Goal: Check status: Check status

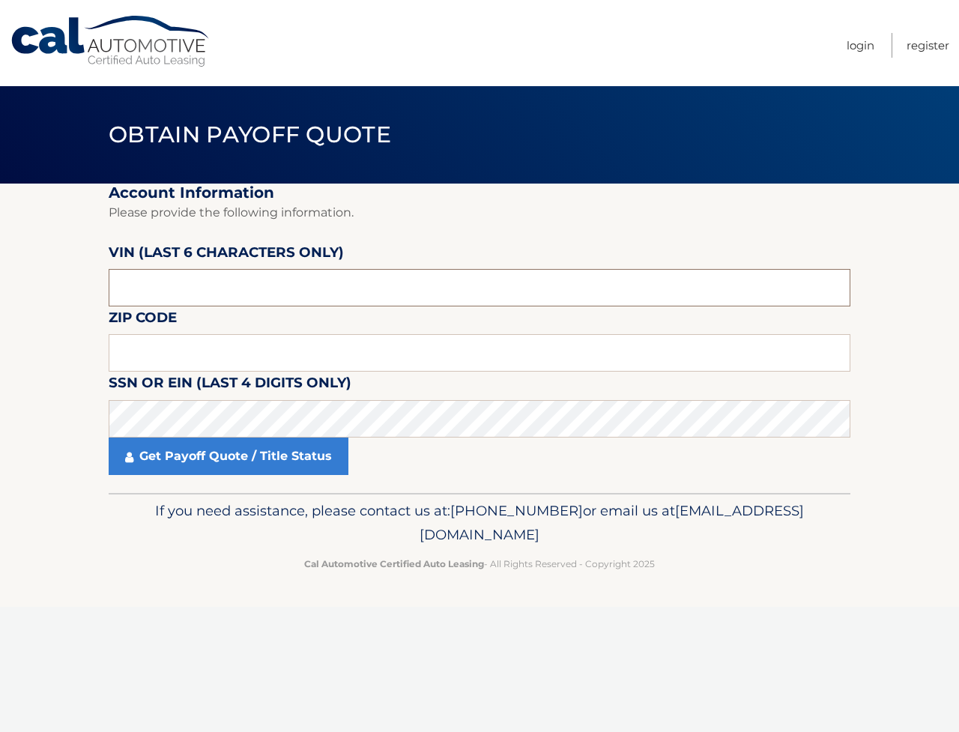
click at [202, 294] on input "text" at bounding box center [480, 287] width 742 height 37
click at [201, 366] on input "text" at bounding box center [480, 352] width 742 height 37
type input "11566"
click at [198, 399] on label "SSN or EIN (last 4 digits only)" at bounding box center [230, 386] width 243 height 28
click at [220, 303] on input "text" at bounding box center [480, 287] width 742 height 37
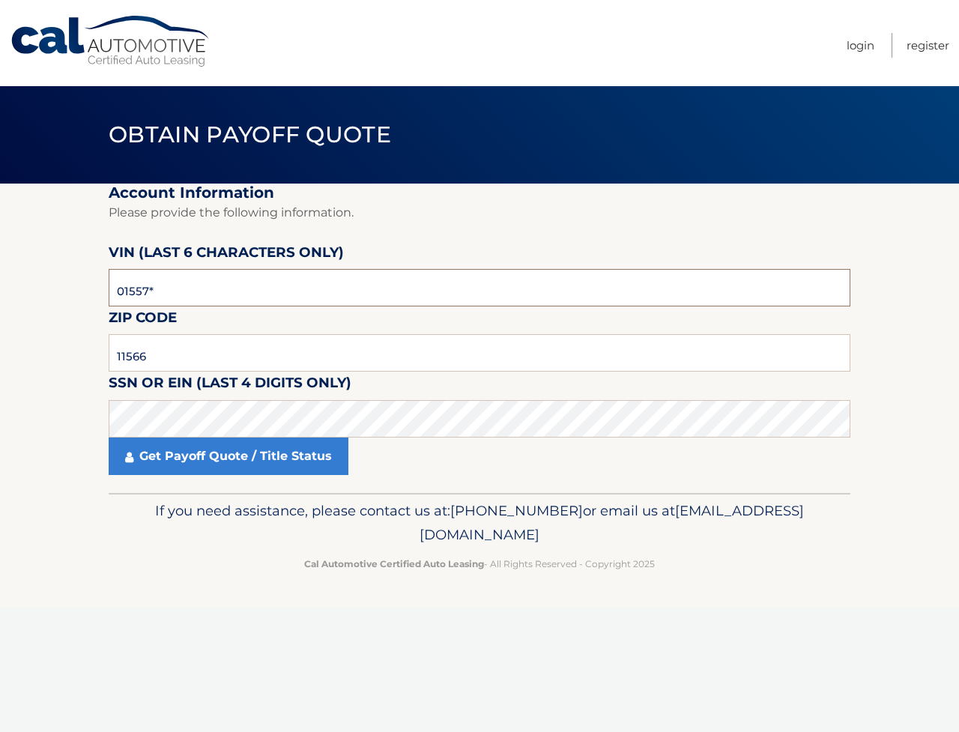
type input "015573"
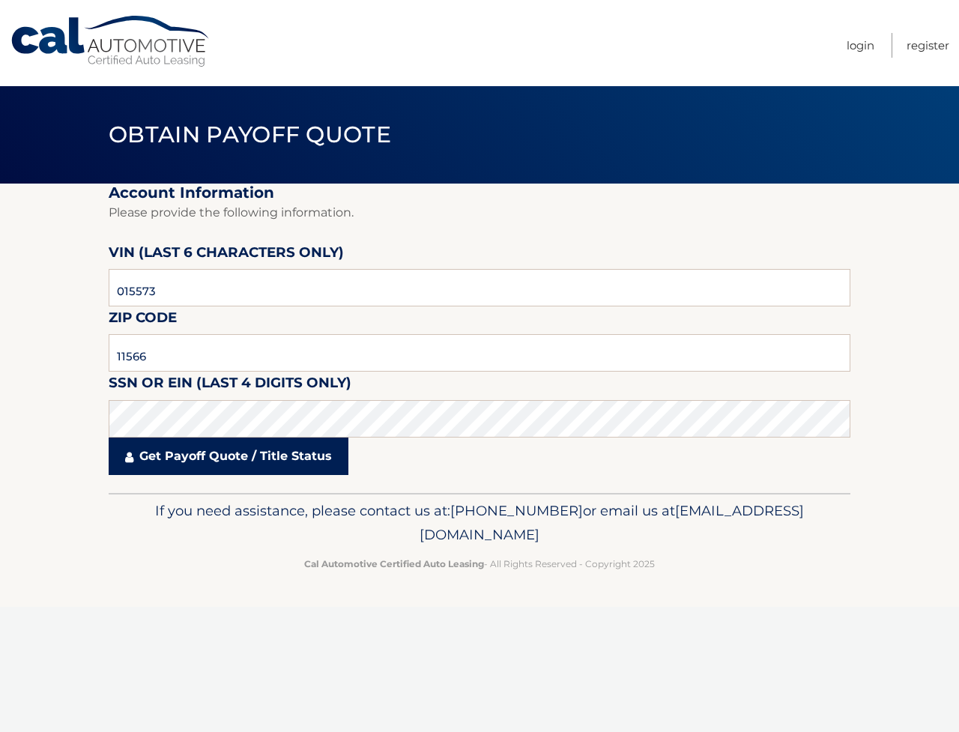
click at [312, 475] on link "Get Payoff Quote / Title Status" at bounding box center [229, 455] width 240 height 37
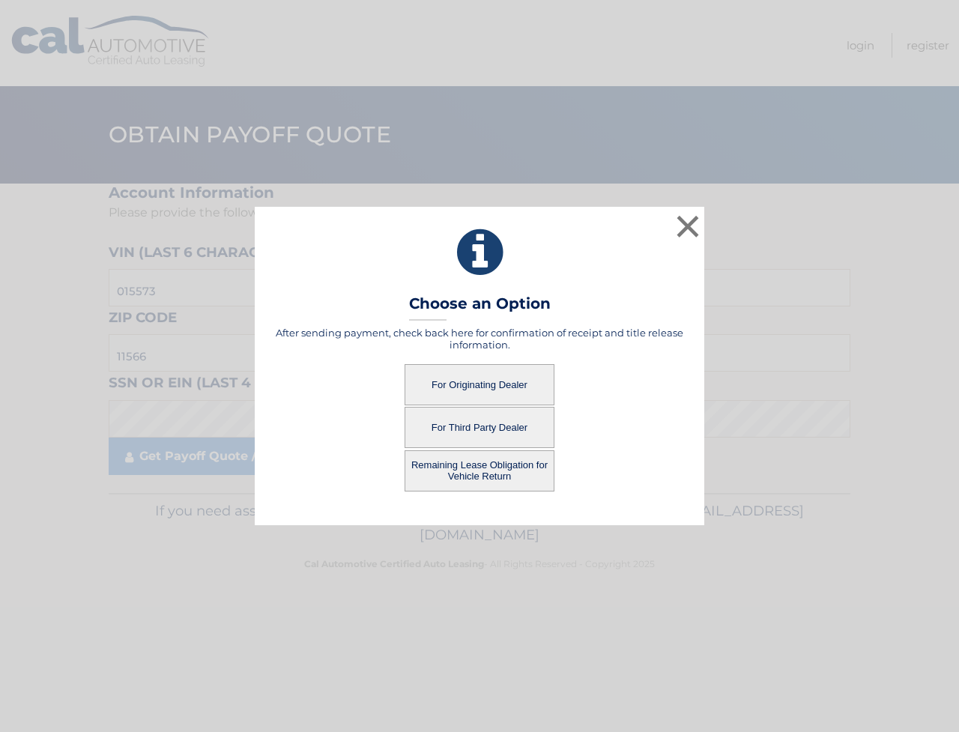
click at [482, 387] on button "For Originating Dealer" at bounding box center [479, 384] width 150 height 41
click at [480, 383] on button "For Originating Dealer" at bounding box center [479, 384] width 150 height 41
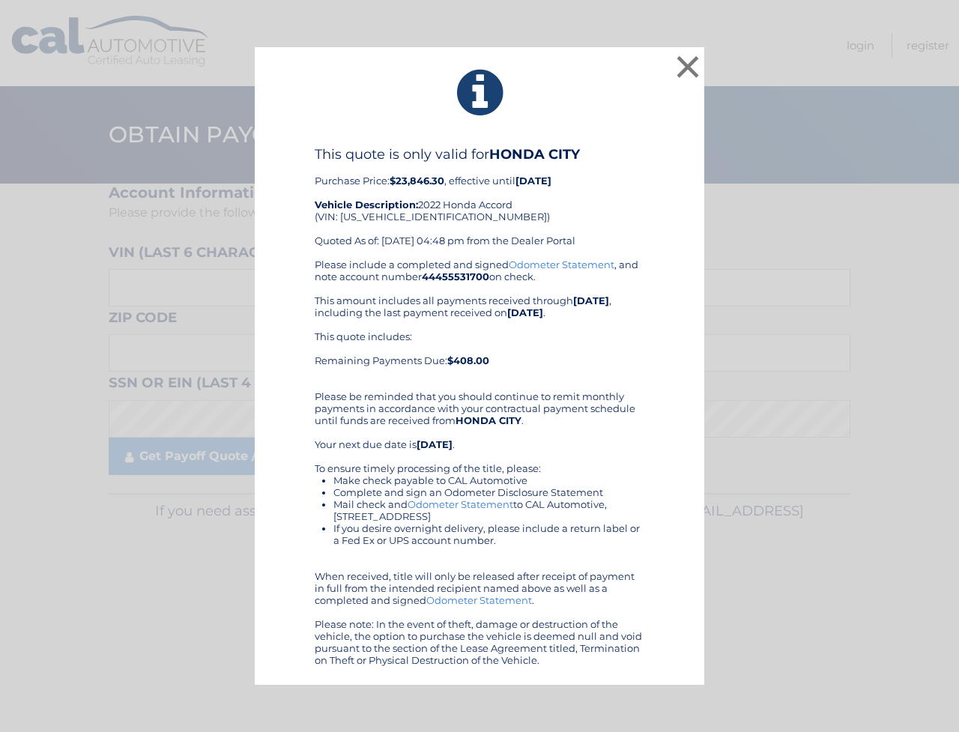
click at [400, 219] on div "This quote is only valid for HONDA CITY Purchase Price: $23,846.30 , effective …" at bounding box center [480, 202] width 330 height 112
copy div "1HGCV2F31NA015573"
click at [825, 125] on div "× This quote is only valid for HONDA CITY Purchase Price: $23,846.30 , effectiv…" at bounding box center [479, 366] width 947 height 638
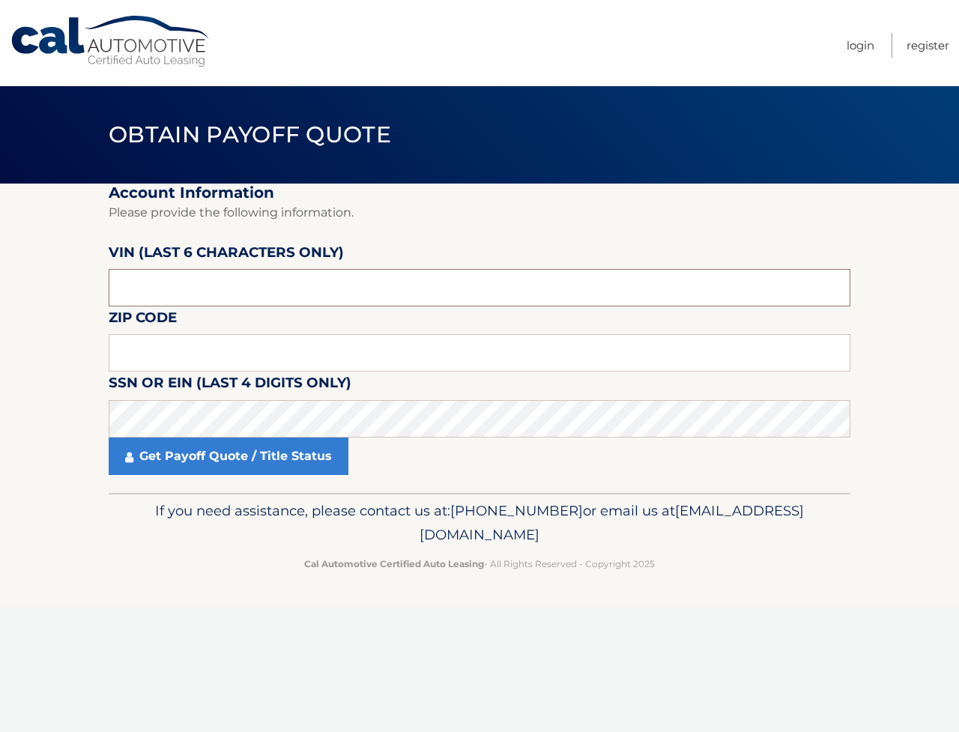
click at [247, 306] on input "text" at bounding box center [480, 287] width 742 height 37
type input "015573"
click at [172, 368] on input "text" at bounding box center [480, 352] width 742 height 37
type input "11566"
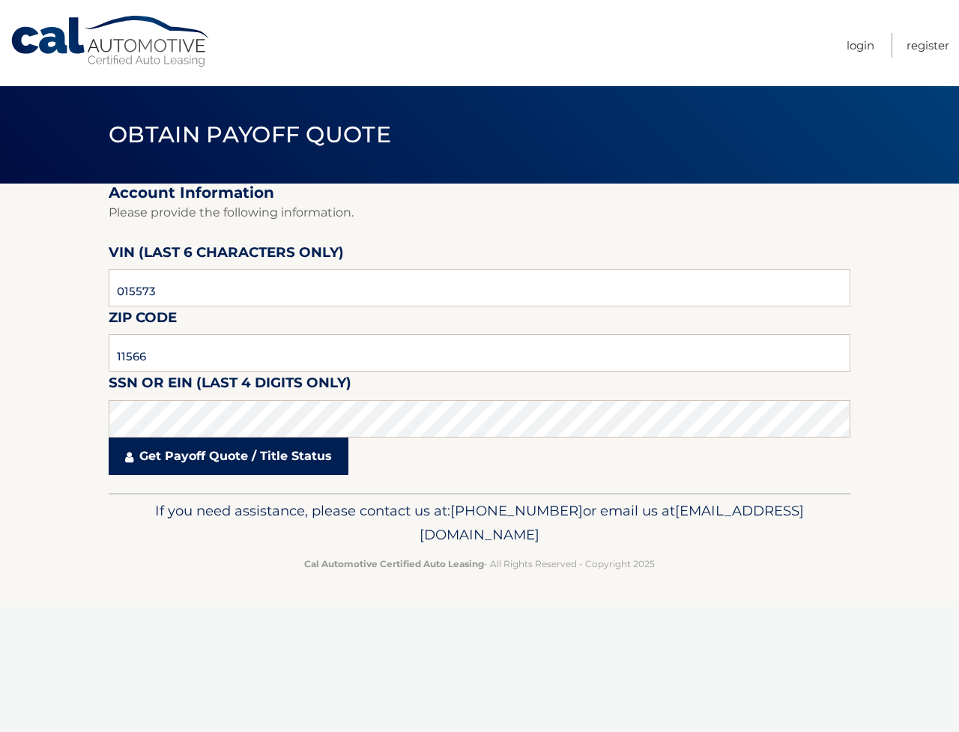
click at [185, 475] on link "Get Payoff Quote / Title Status" at bounding box center [229, 455] width 240 height 37
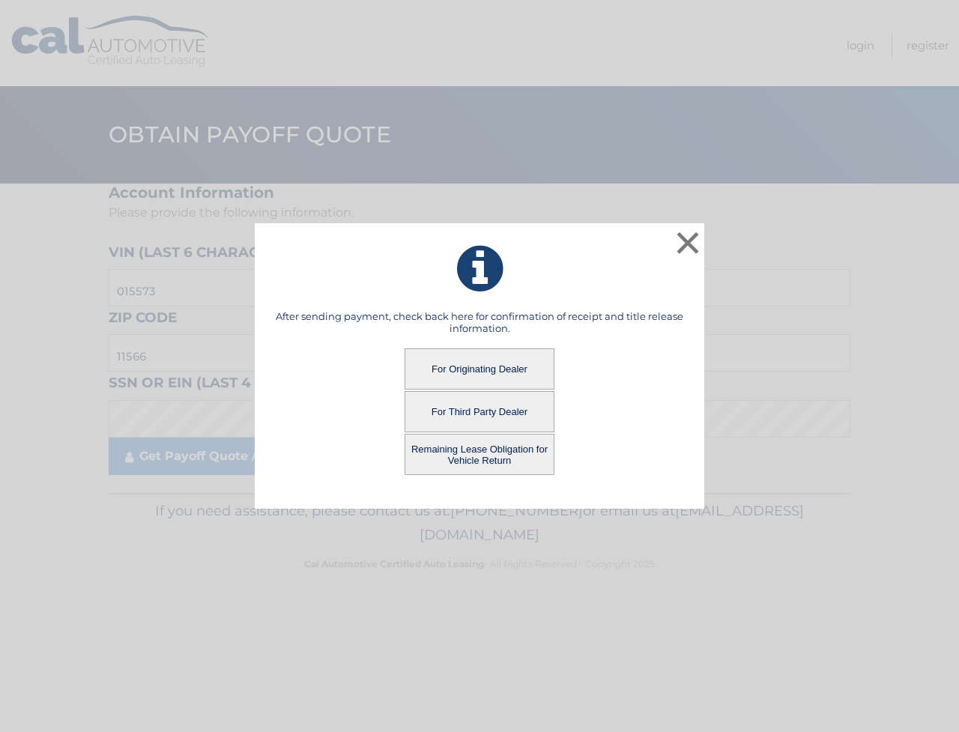
click at [477, 374] on button "For Originating Dealer" at bounding box center [479, 368] width 150 height 41
click at [467, 454] on button "Remaining Lease Obligation for Vehicle Return" at bounding box center [479, 454] width 150 height 41
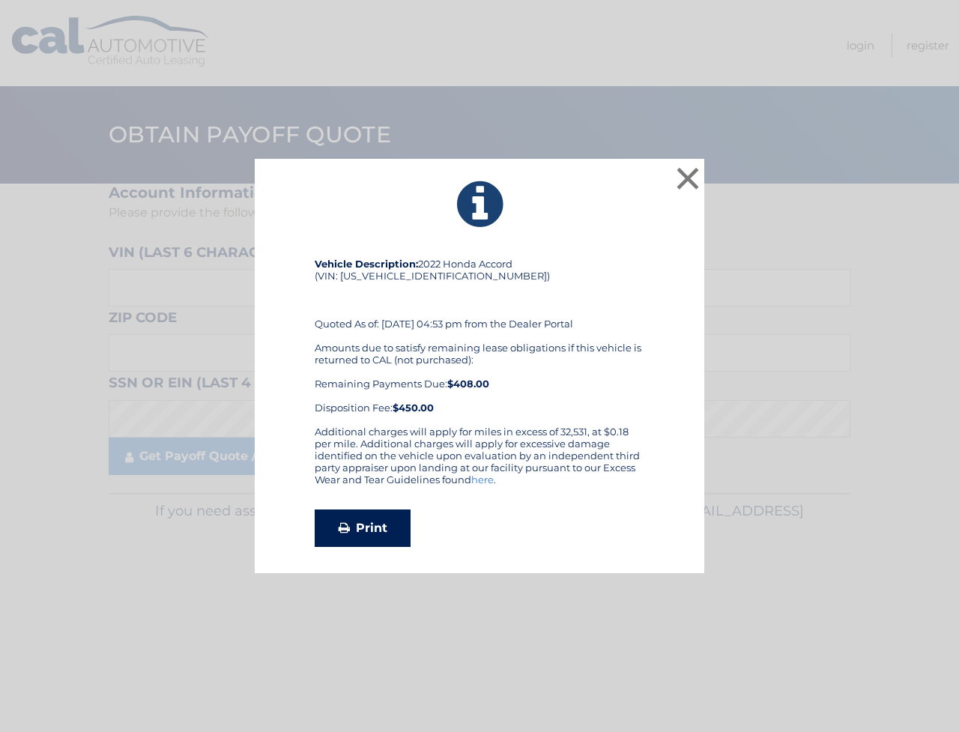
click at [399, 532] on link "Print" at bounding box center [363, 527] width 96 height 37
click at [687, 172] on button "×" at bounding box center [688, 178] width 30 height 30
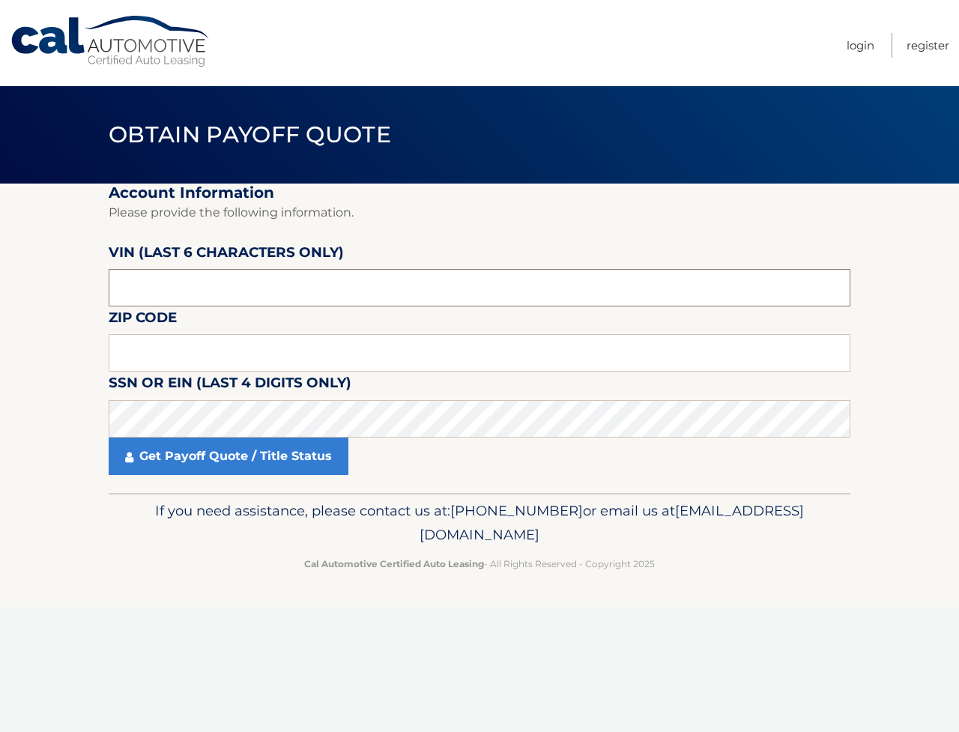
click at [275, 301] on input "text" at bounding box center [480, 287] width 742 height 37
click at [267, 348] on fieldset "Account Information Please provide the following information. VIN (last 6 chara…" at bounding box center [480, 338] width 742 height 309
click at [254, 363] on input "text" at bounding box center [480, 352] width 742 height 37
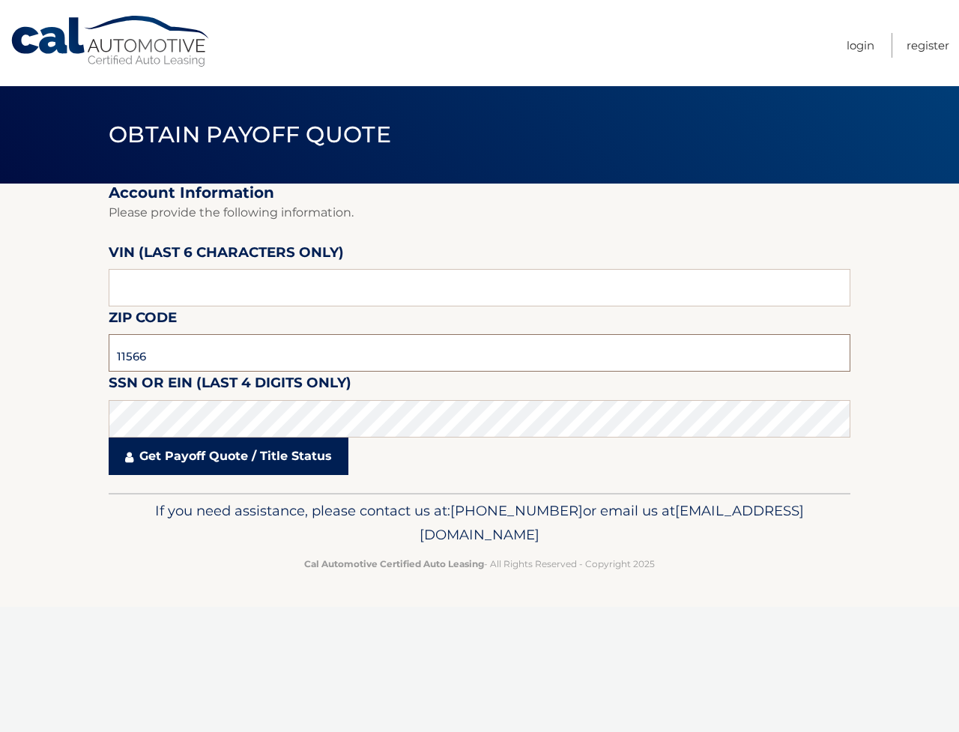
type input "11566"
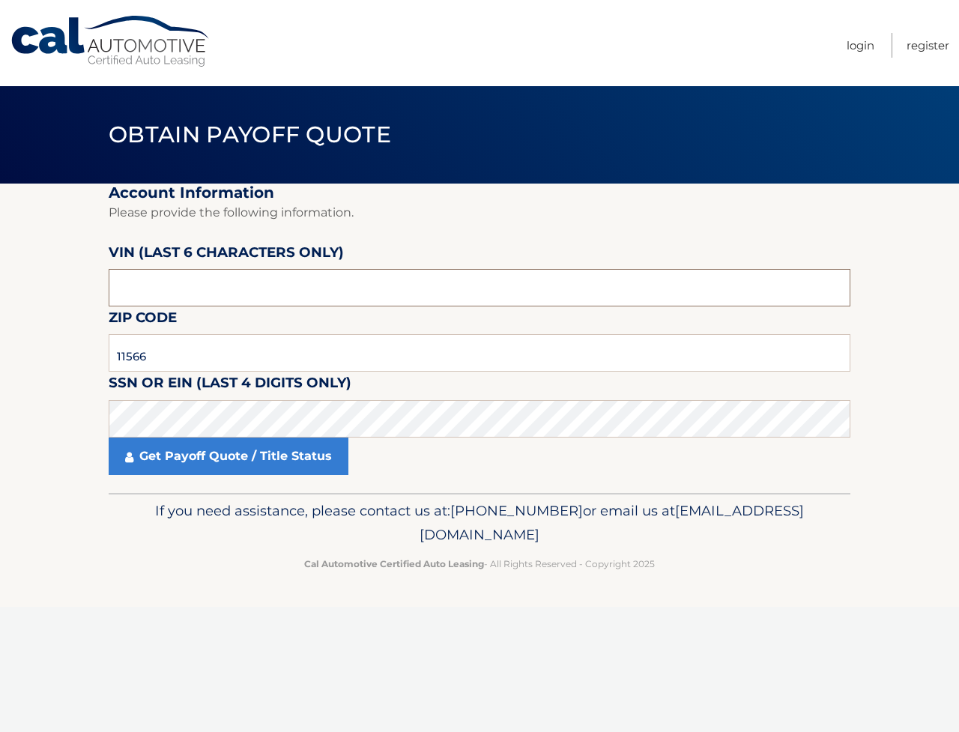
click at [159, 301] on input "text" at bounding box center [480, 287] width 742 height 37
type input "015573"
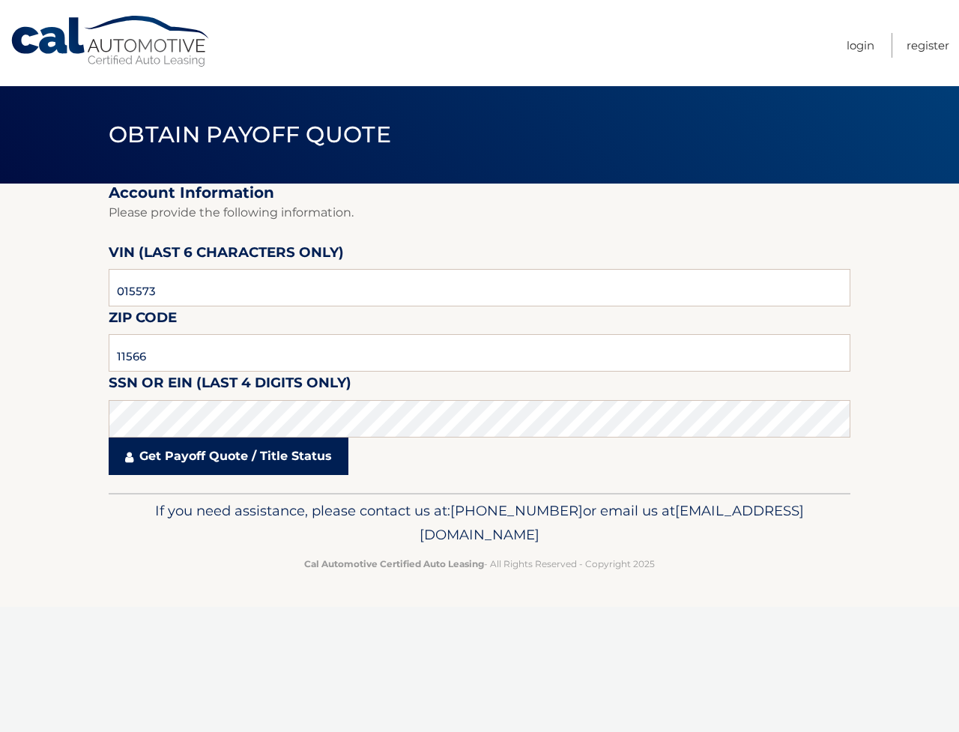
click at [239, 475] on link "Get Payoff Quote / Title Status" at bounding box center [229, 455] width 240 height 37
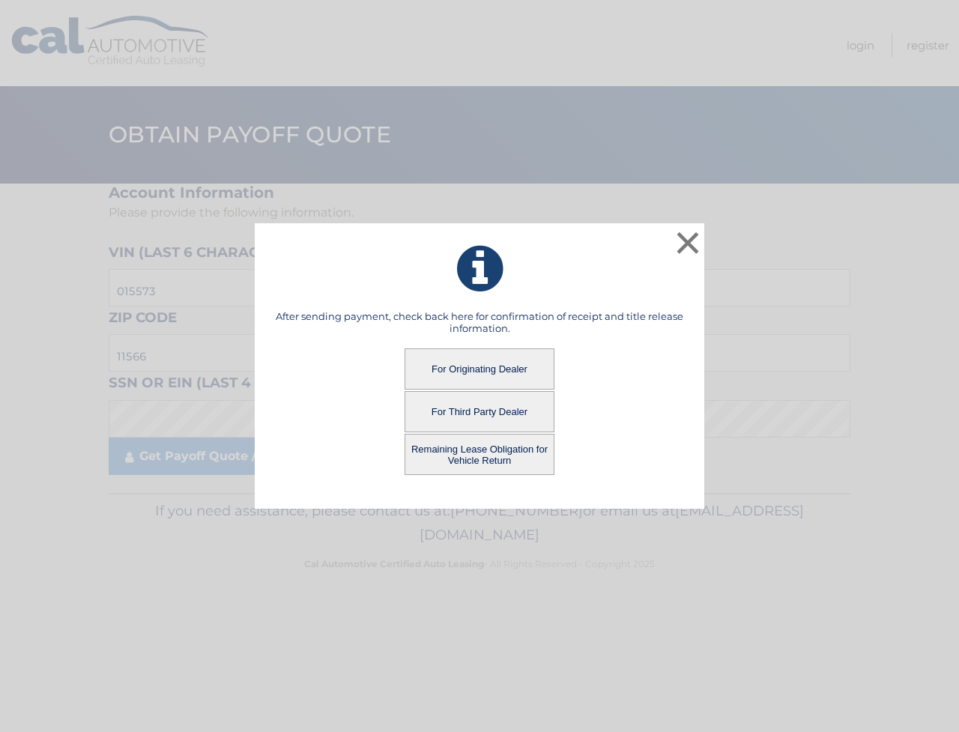
click at [494, 372] on button "For Originating Dealer" at bounding box center [479, 368] width 150 height 41
click at [500, 366] on button "For Originating Dealer" at bounding box center [479, 368] width 150 height 41
